Goal: Book appointment/travel/reservation

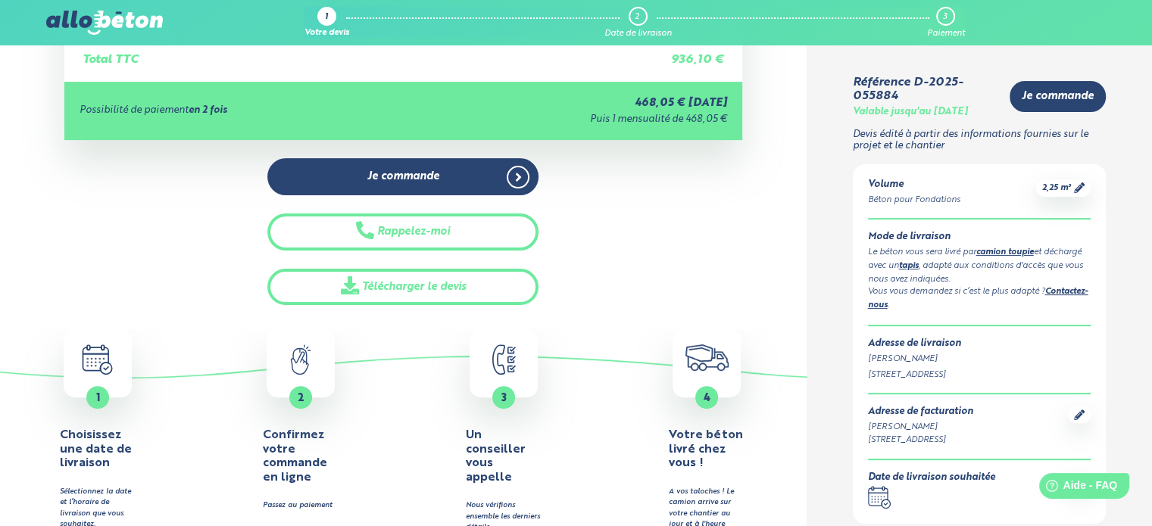
scroll to position [404, 0]
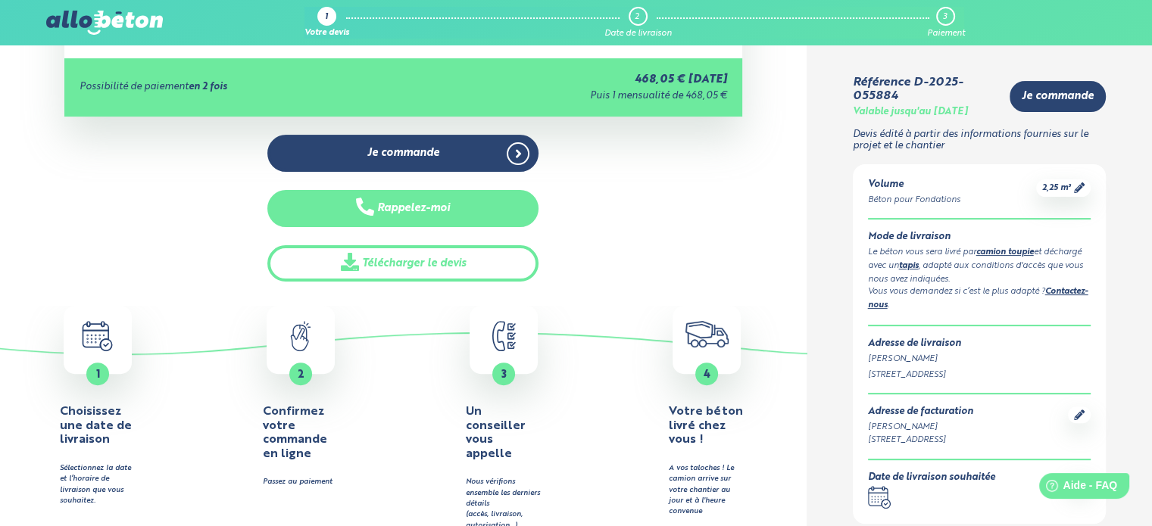
click at [421, 212] on button "Rappelez-moi" at bounding box center [402, 208] width 271 height 37
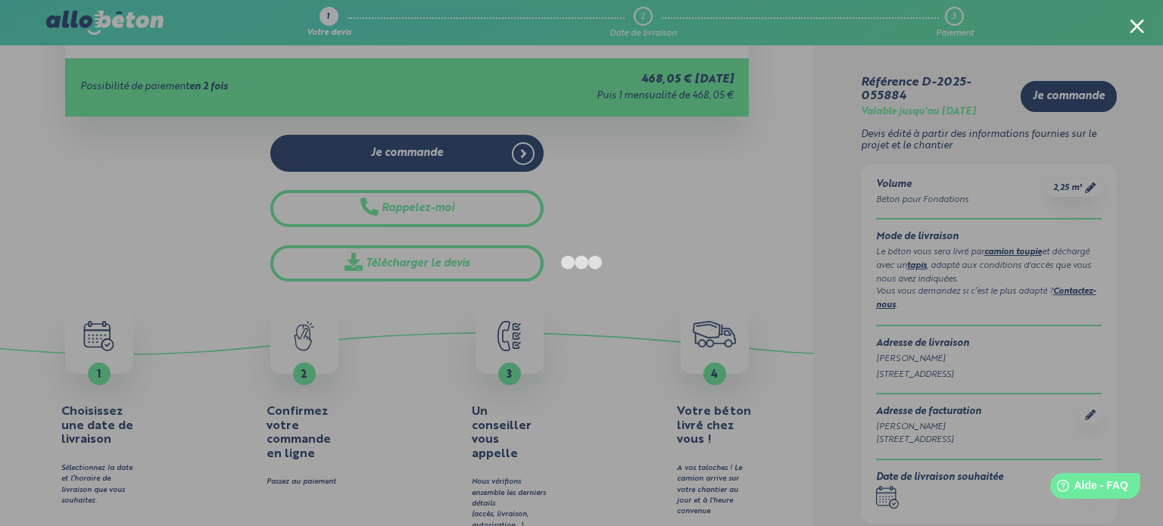
click at [1141, 23] on div at bounding box center [1137, 26] width 14 height 14
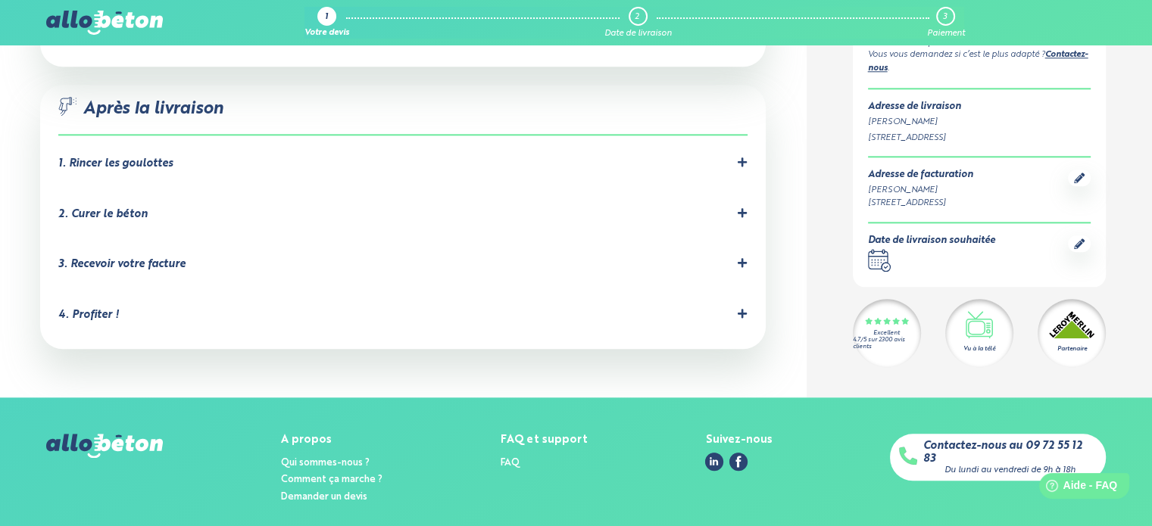
scroll to position [1602, 0]
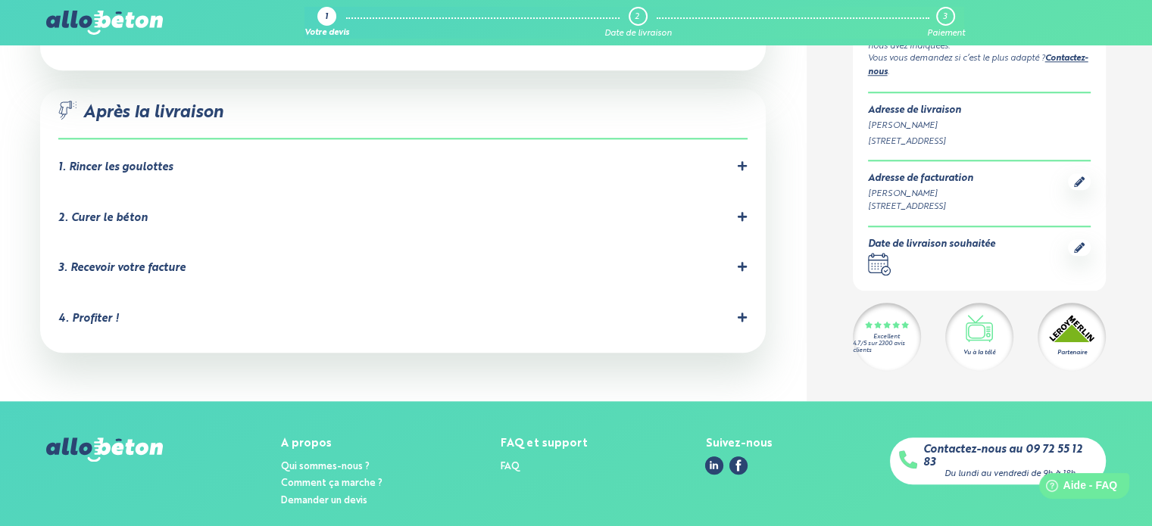
click at [1080, 242] on icon at bounding box center [1079, 247] width 11 height 11
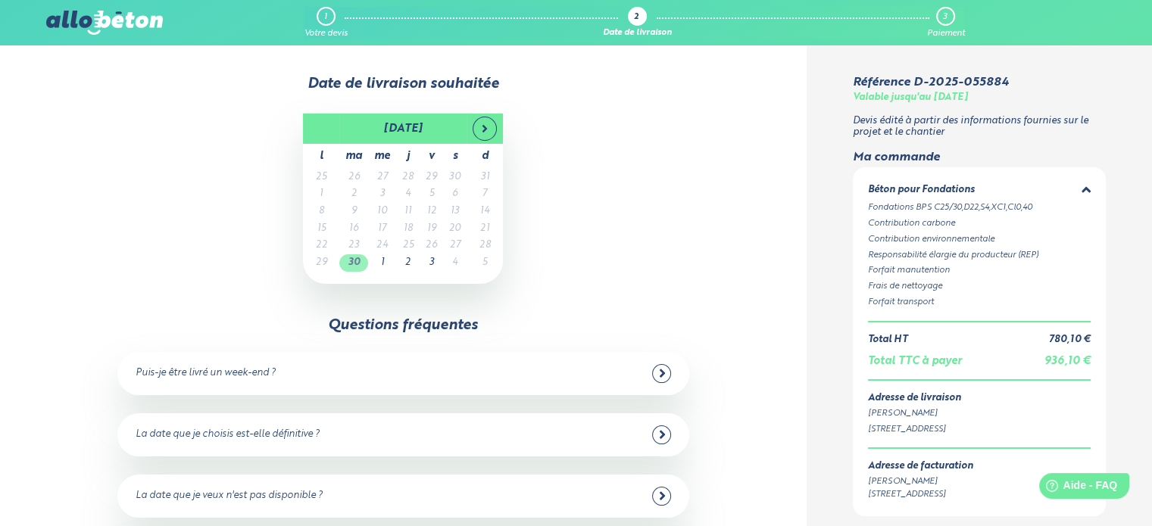
click at [358, 263] on td "30" at bounding box center [353, 262] width 29 height 17
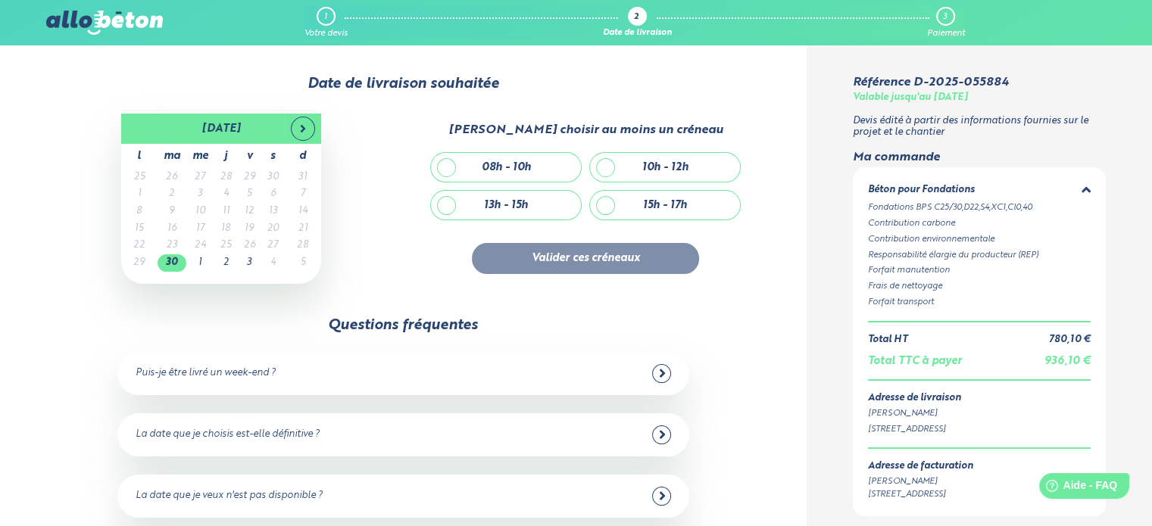
click at [96, 81] on div "Date de livraison souhaitée" at bounding box center [403, 84] width 714 height 17
click at [304, 135] on span at bounding box center [303, 129] width 24 height 24
click at [304, 135] on span at bounding box center [302, 129] width 24 height 24
click at [142, 129] on icon at bounding box center [139, 129] width 12 height 12
click at [663, 436] on icon at bounding box center [661, 435] width 5 height 8
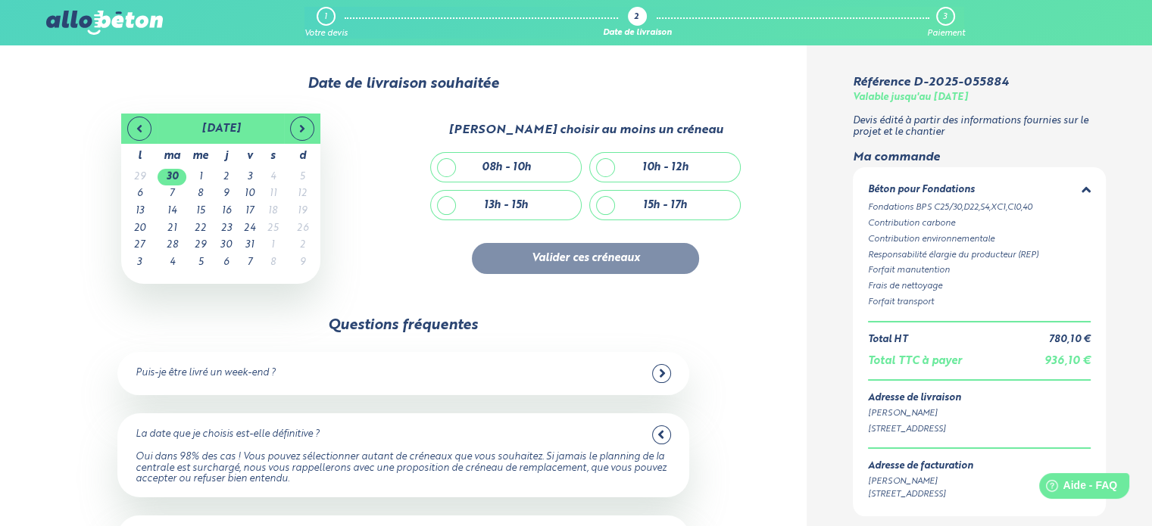
click at [76, 297] on div "Date de livraison souhaitée 30/09/2025 octobre 2025 l ma me j v s d 29 30 1 2 3…" at bounding box center [403, 378] width 807 height 666
click at [323, 14] on div "1" at bounding box center [326, 16] width 19 height 19
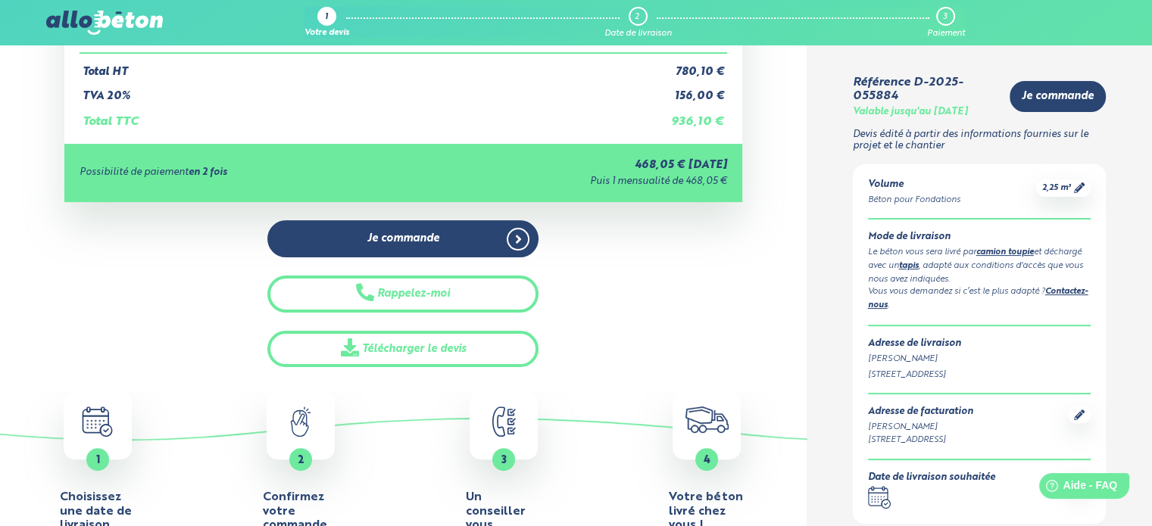
scroll to position [321, 0]
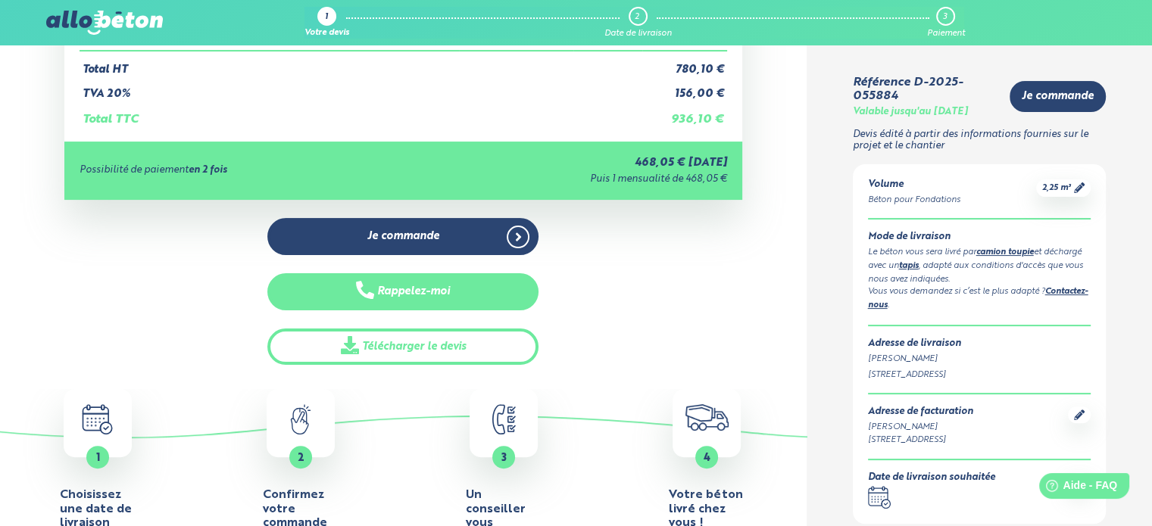
click at [391, 291] on button "Rappelez-moi" at bounding box center [402, 291] width 271 height 37
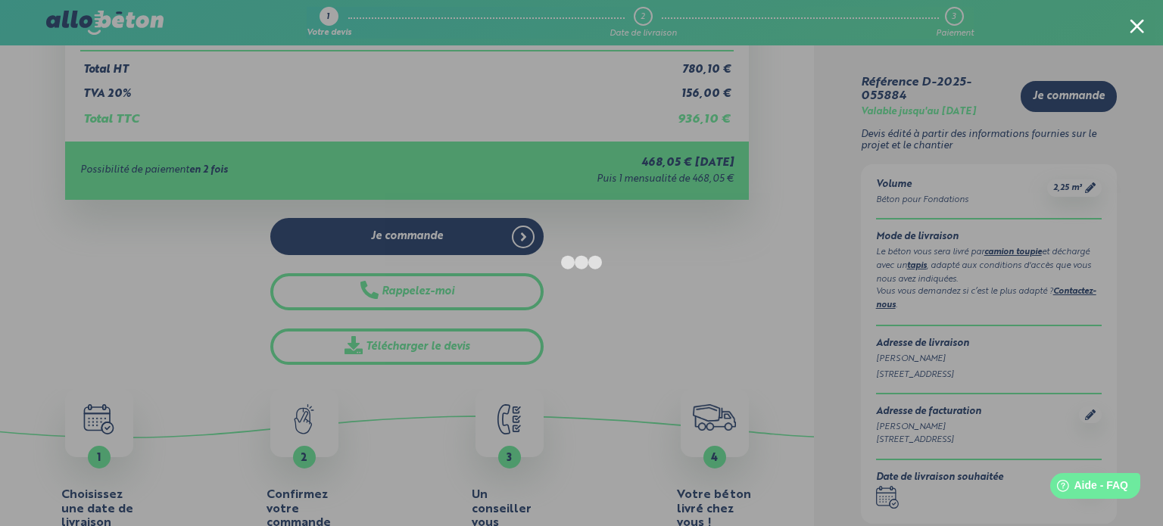
click at [142, 320] on div at bounding box center [581, 263] width 1163 height 526
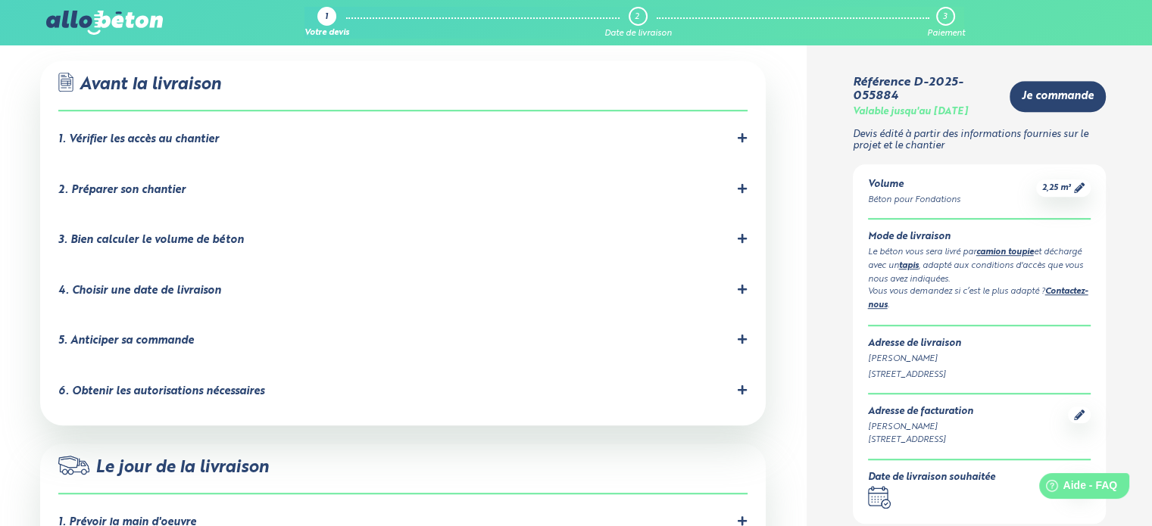
scroll to position [962, 0]
